Goal: Task Accomplishment & Management: Complete application form

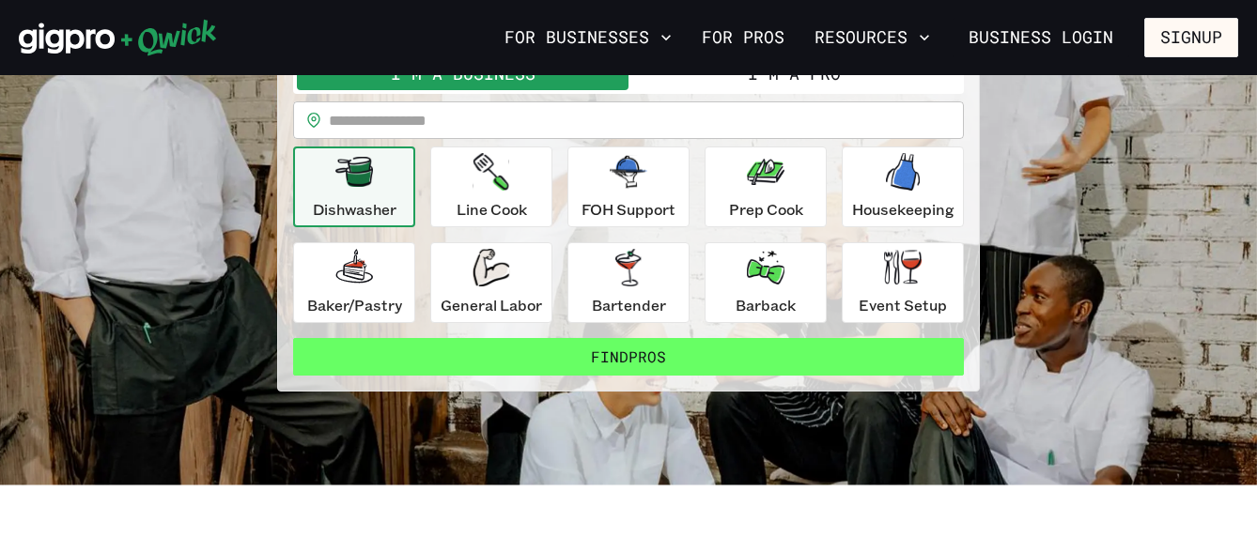
scroll to position [94, 0]
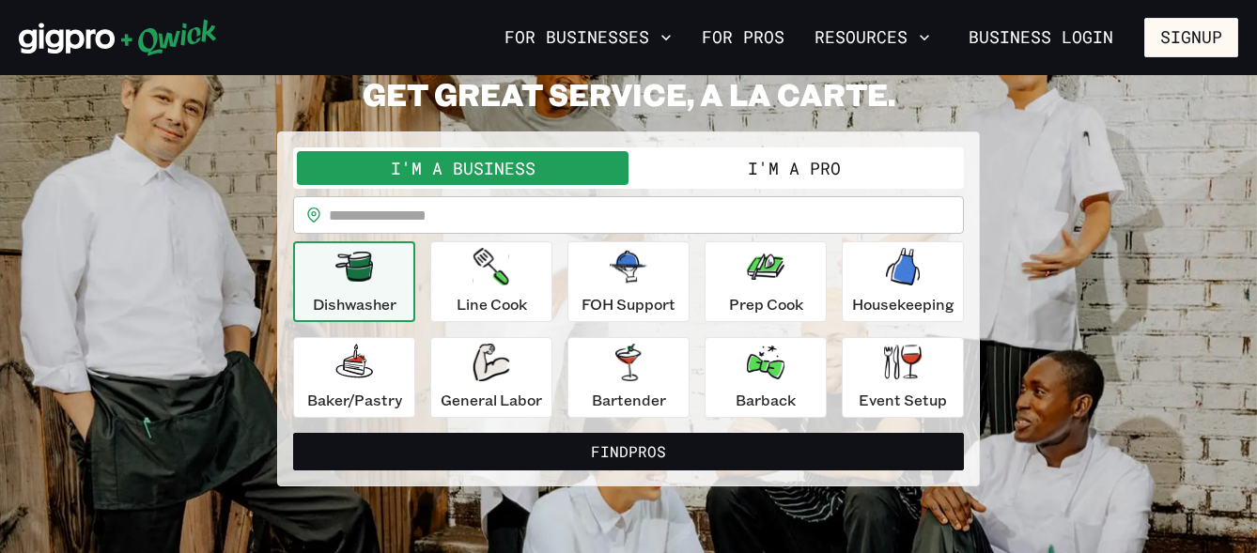
click at [725, 177] on button "I'm a Pro" at bounding box center [795, 168] width 332 height 34
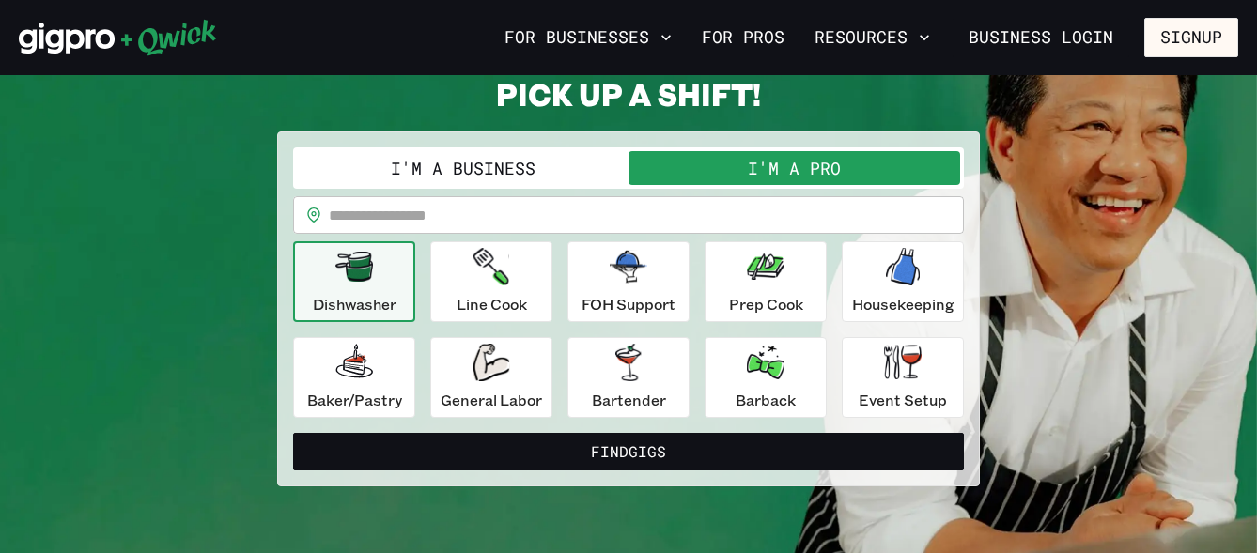
click at [709, 236] on div "**********" at bounding box center [628, 283] width 671 height 271
click at [713, 220] on input "text" at bounding box center [646, 215] width 635 height 38
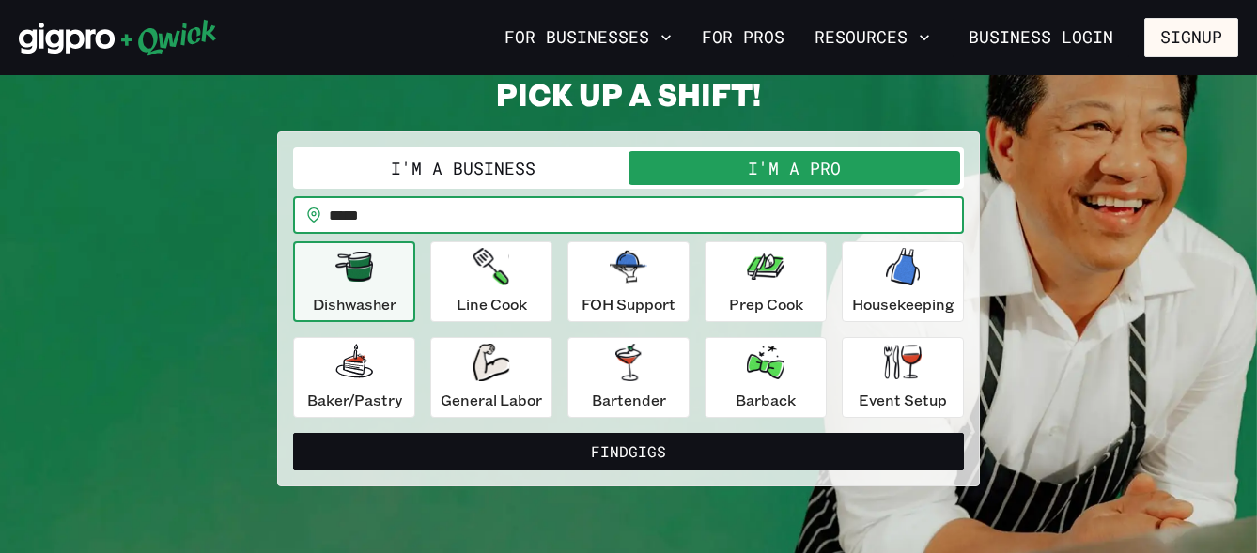
type input "*****"
click at [293, 433] on button "Find Gigs" at bounding box center [628, 452] width 671 height 38
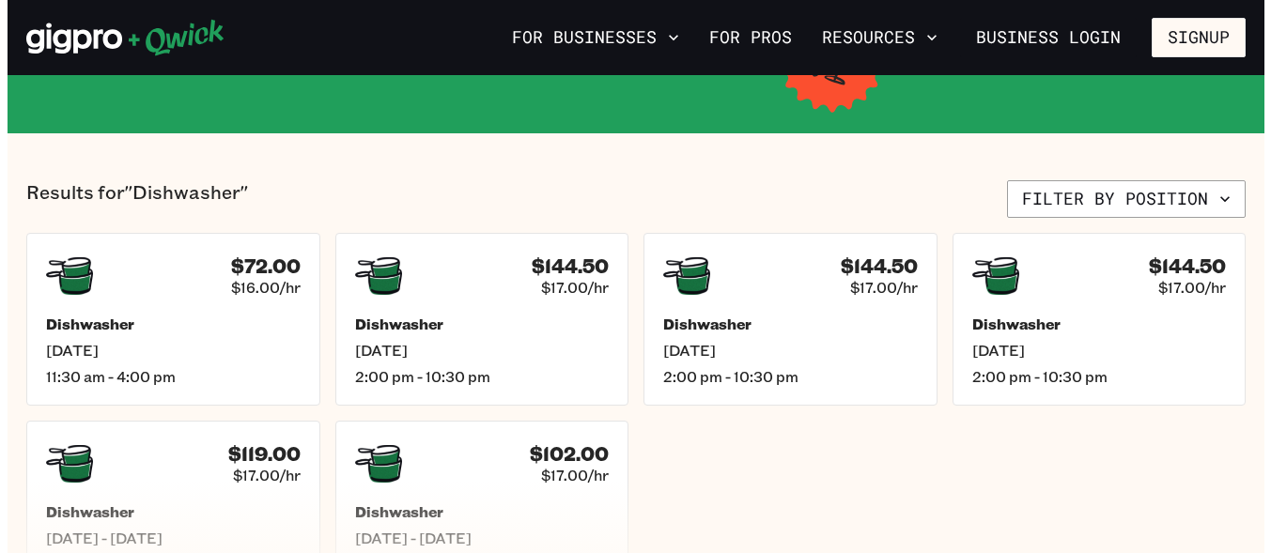
scroll to position [376, 0]
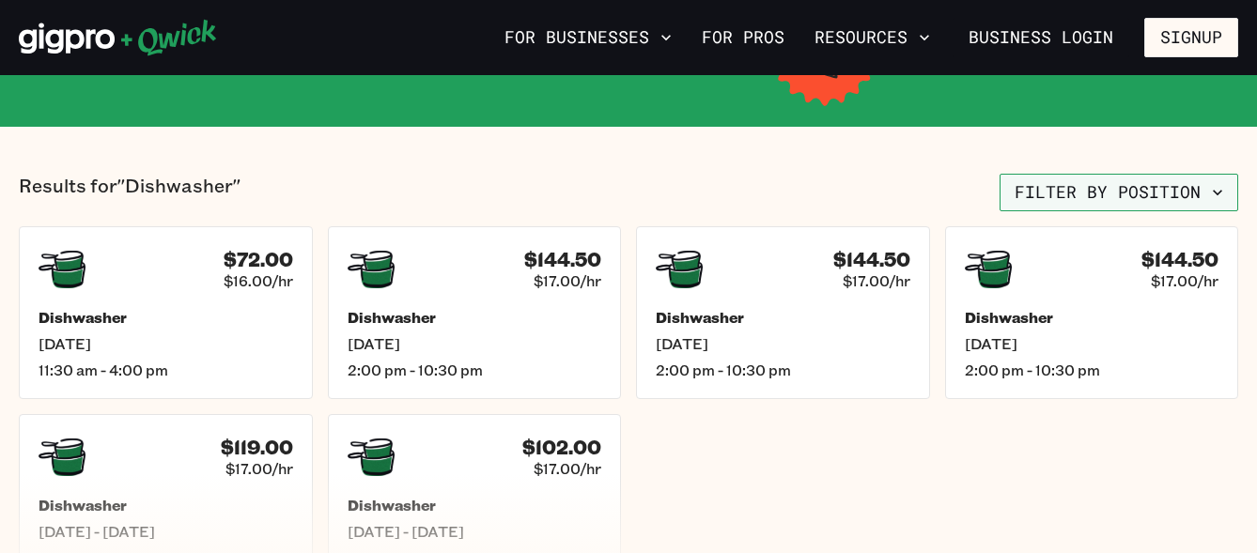
click at [1177, 200] on button "Filter by position" at bounding box center [1119, 193] width 239 height 38
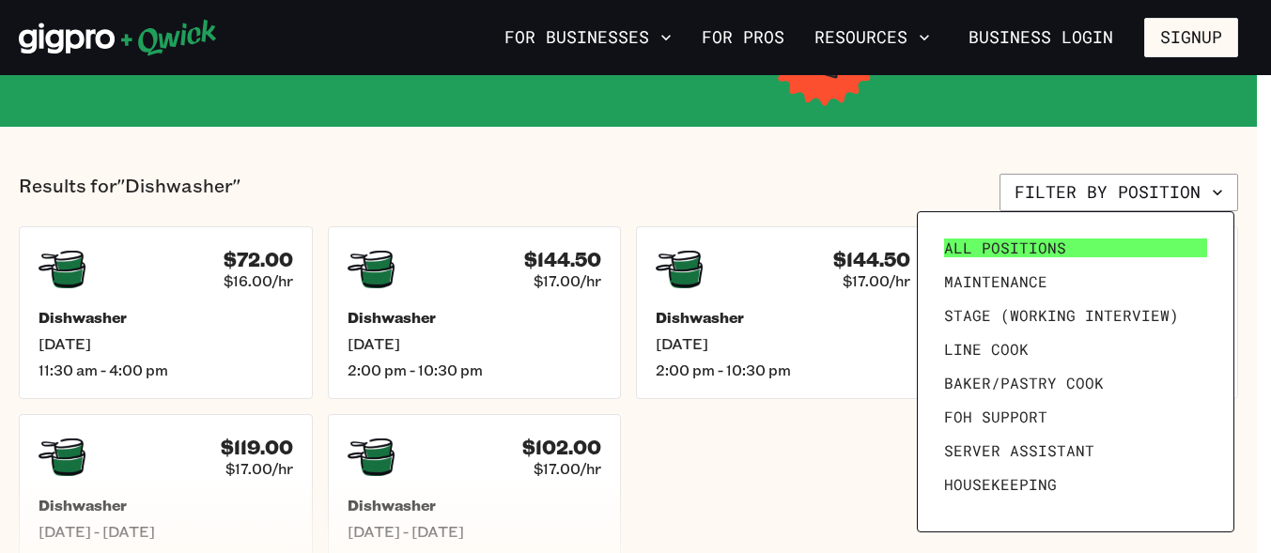
click at [1069, 253] on link "All Positions" at bounding box center [1076, 248] width 278 height 34
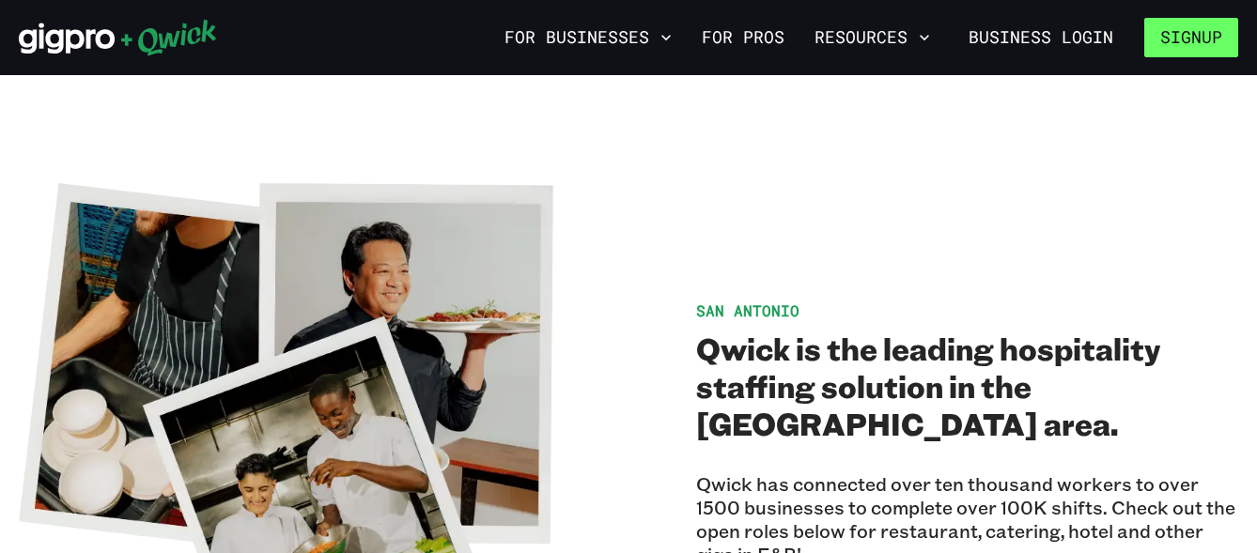
click at [1189, 35] on button "Signup" at bounding box center [1192, 37] width 94 height 39
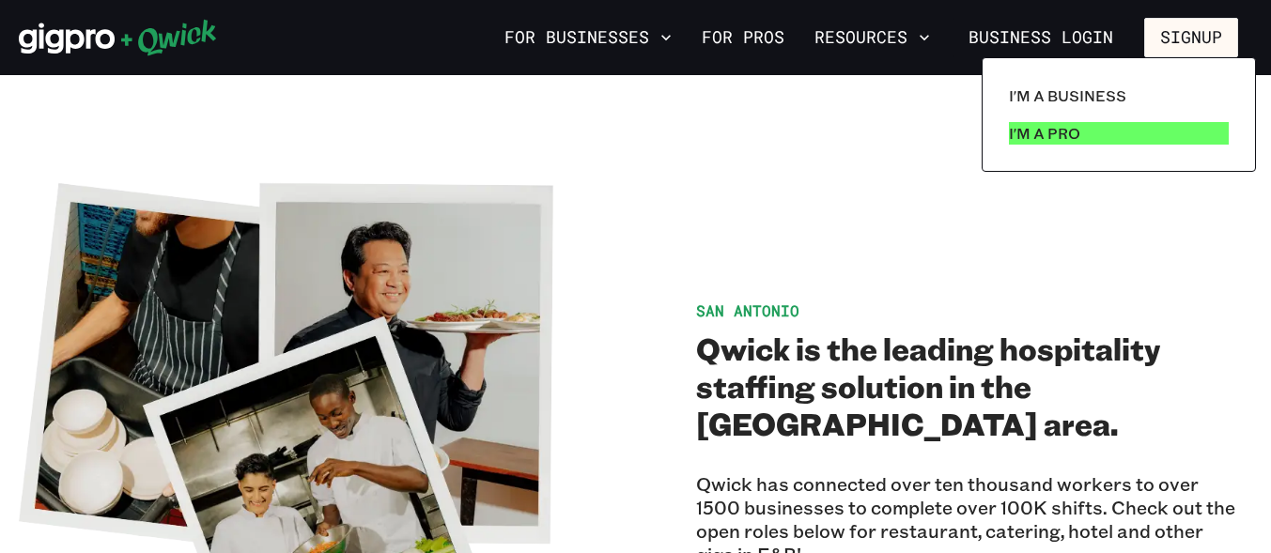
click at [1083, 121] on link "I'm a Pro" at bounding box center [1119, 134] width 235 height 38
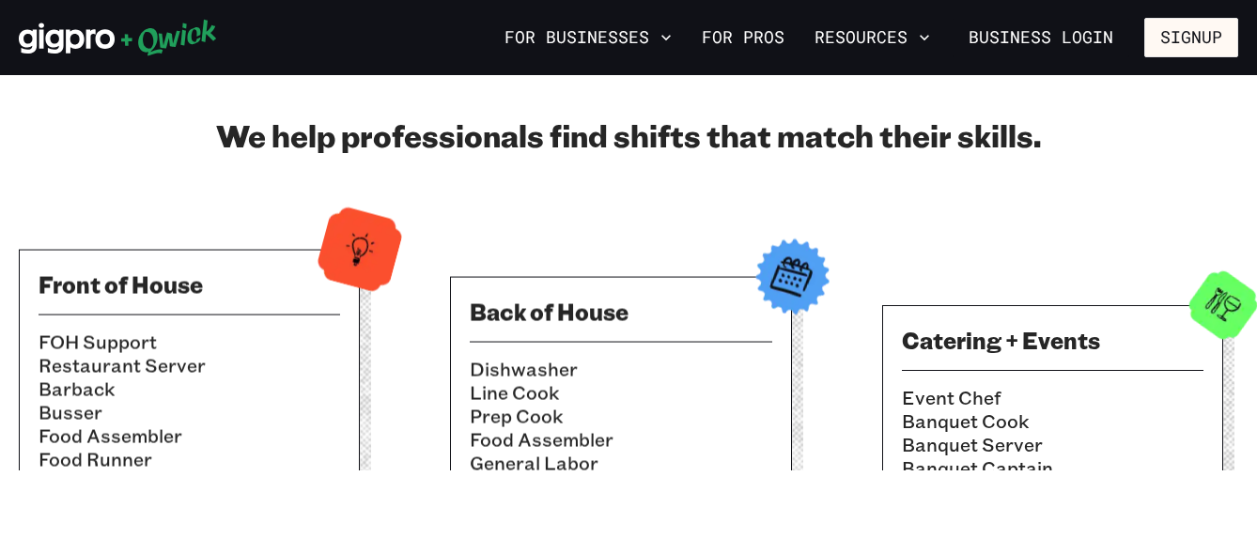
scroll to position [752, 0]
